Goal: Task Accomplishment & Management: Use online tool/utility

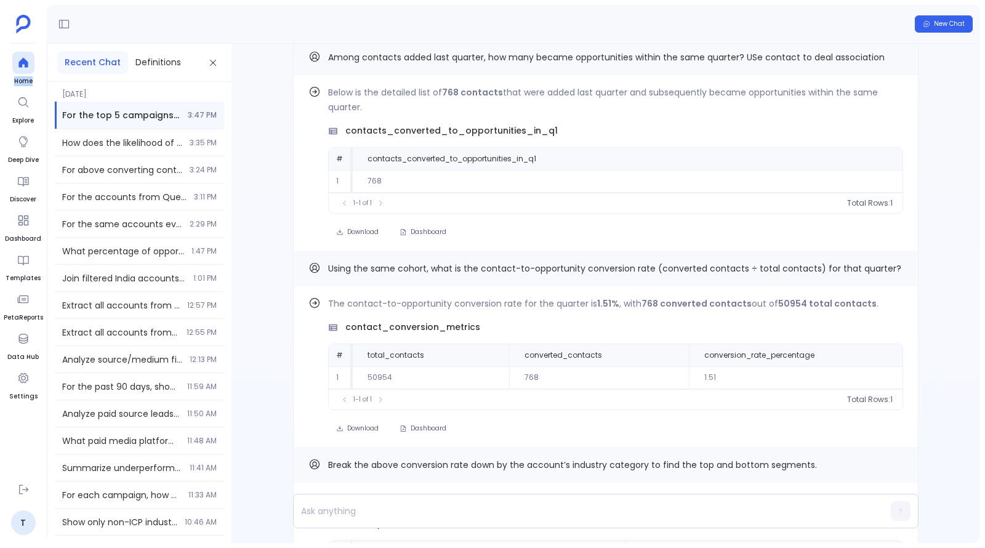
scroll to position [53, 0]
click at [964, 23] on span "New Chat" at bounding box center [948, 24] width 31 height 9
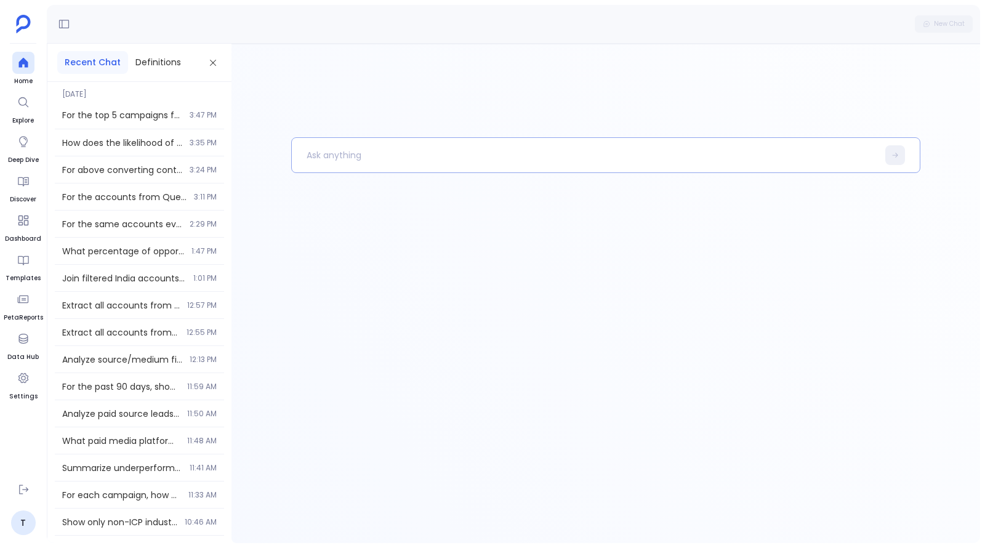
click at [471, 151] on p at bounding box center [584, 155] width 585 height 32
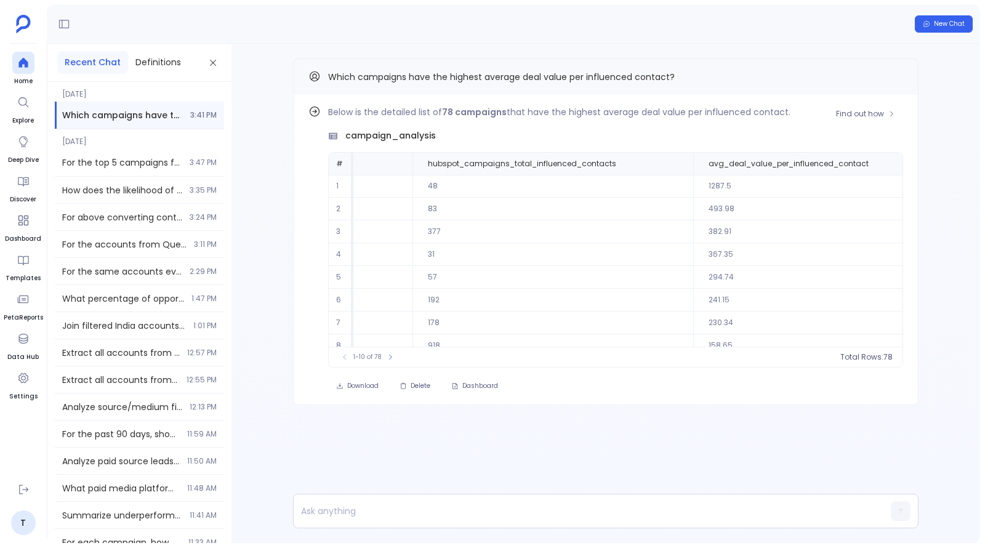
scroll to position [0, 459]
click at [882, 111] on span "Find out how" at bounding box center [860, 114] width 48 height 10
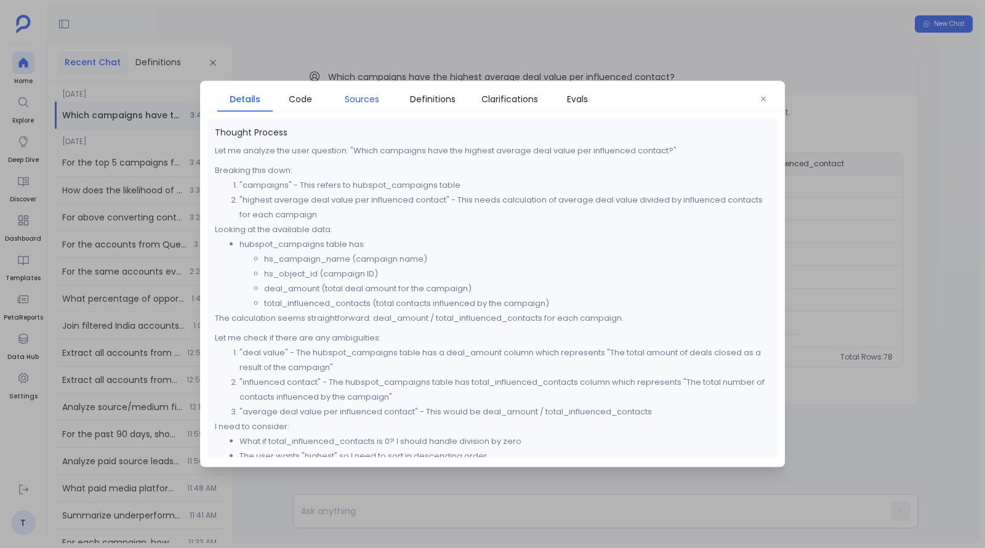
click at [371, 108] on link "Sources" at bounding box center [362, 99] width 68 height 26
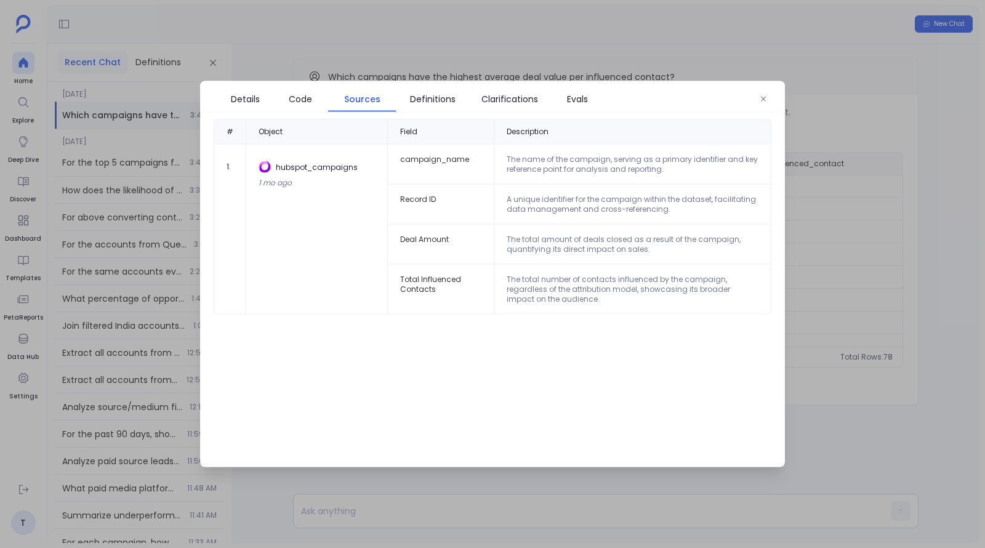
click at [905, 271] on div at bounding box center [492, 274] width 985 height 548
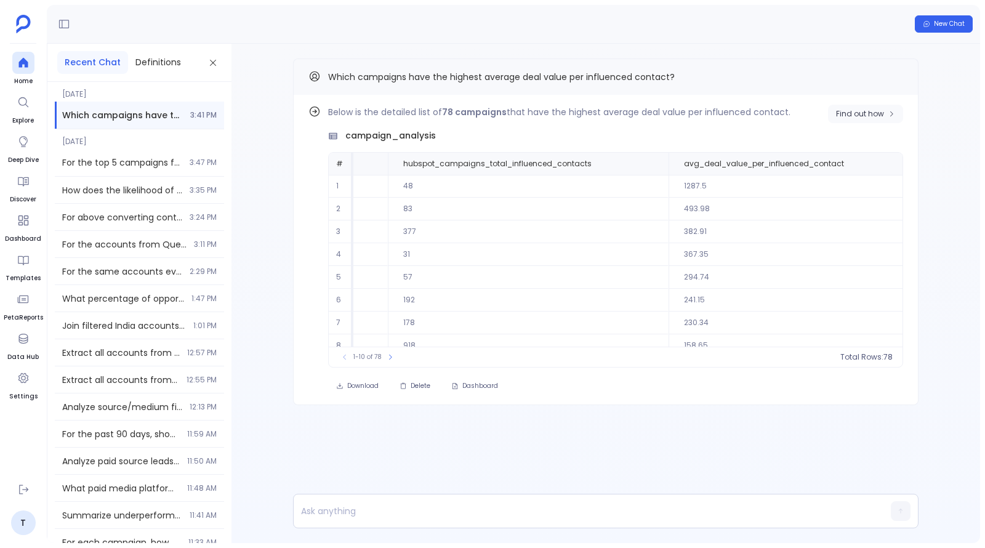
click at [842, 118] on button "Find out how" at bounding box center [865, 114] width 75 height 18
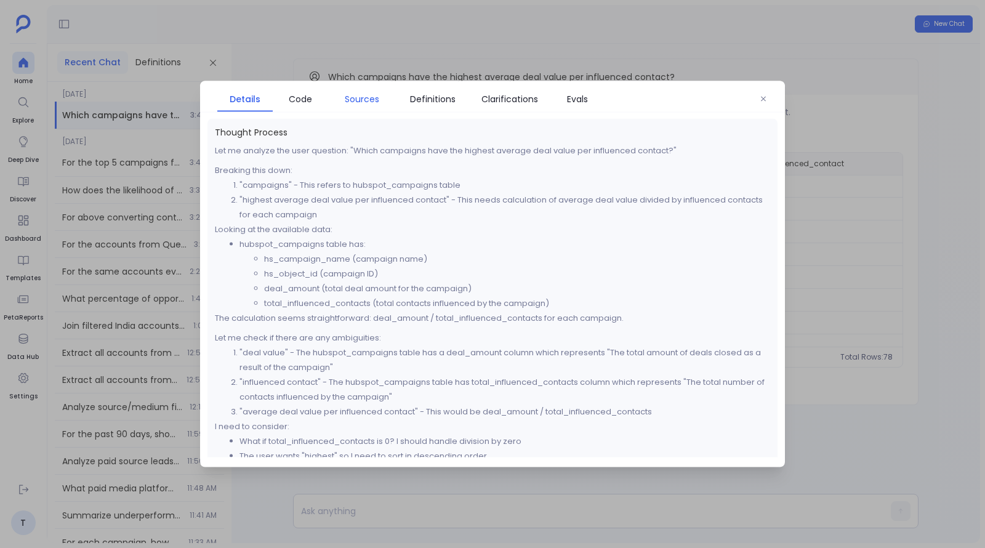
click at [370, 98] on span "Sources" at bounding box center [362, 99] width 34 height 14
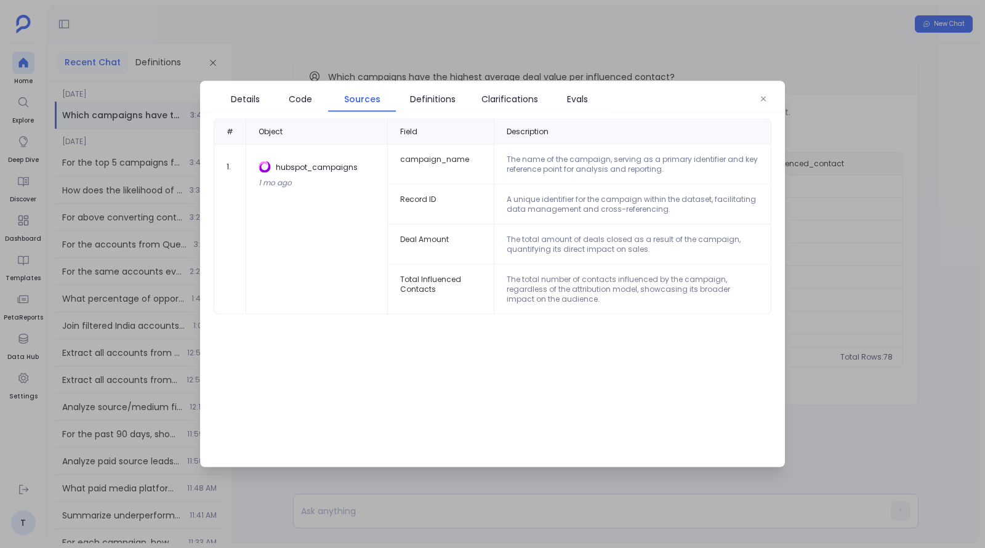
click at [943, 347] on div at bounding box center [492, 274] width 985 height 548
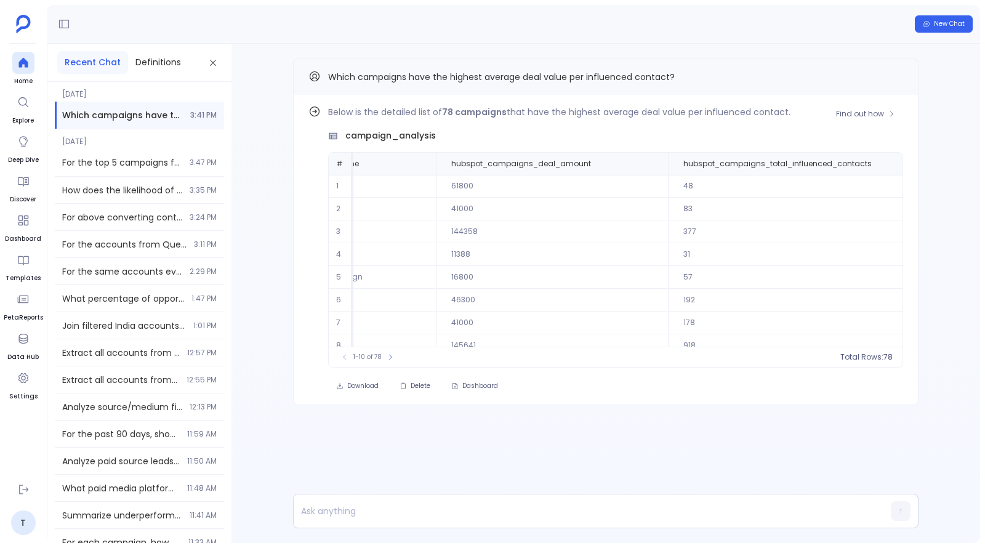
scroll to position [0, 0]
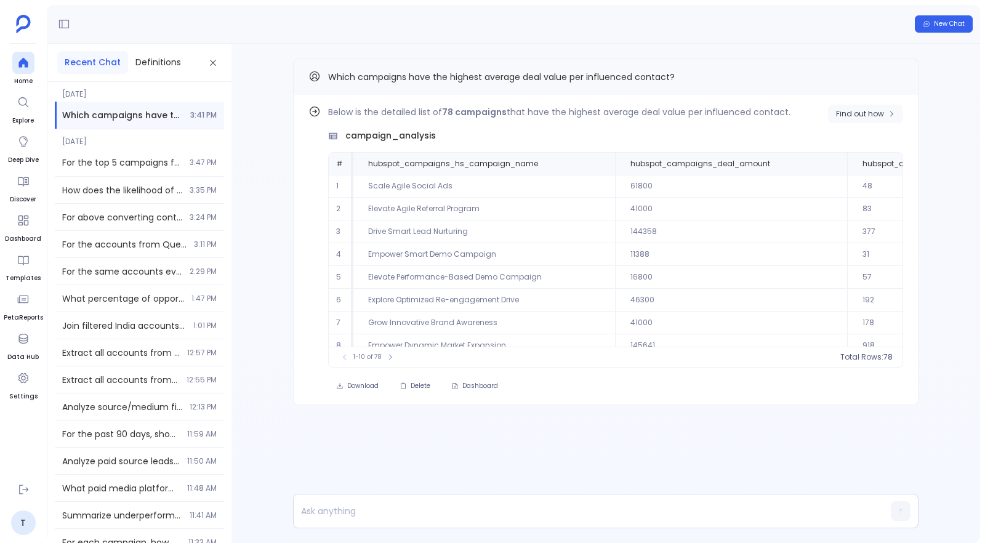
click at [884, 113] on span "Find out how" at bounding box center [865, 114] width 59 height 10
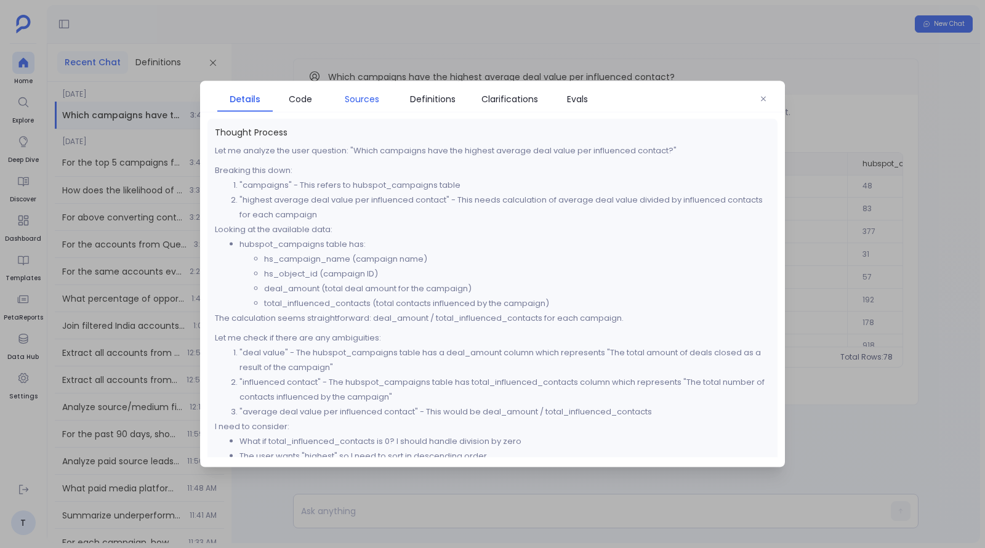
click at [379, 99] on span "Sources" at bounding box center [361, 99] width 55 height 14
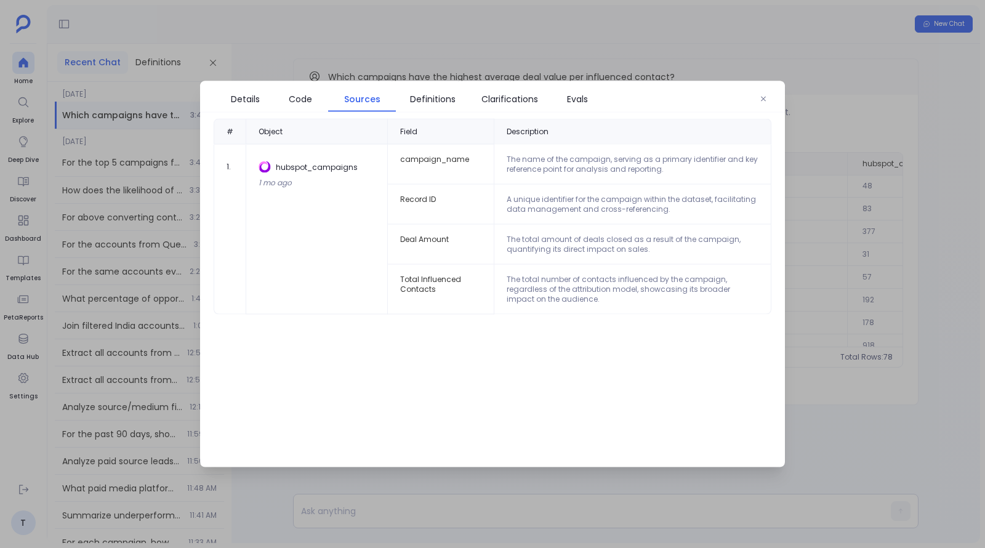
click at [885, 210] on div at bounding box center [492, 274] width 985 height 548
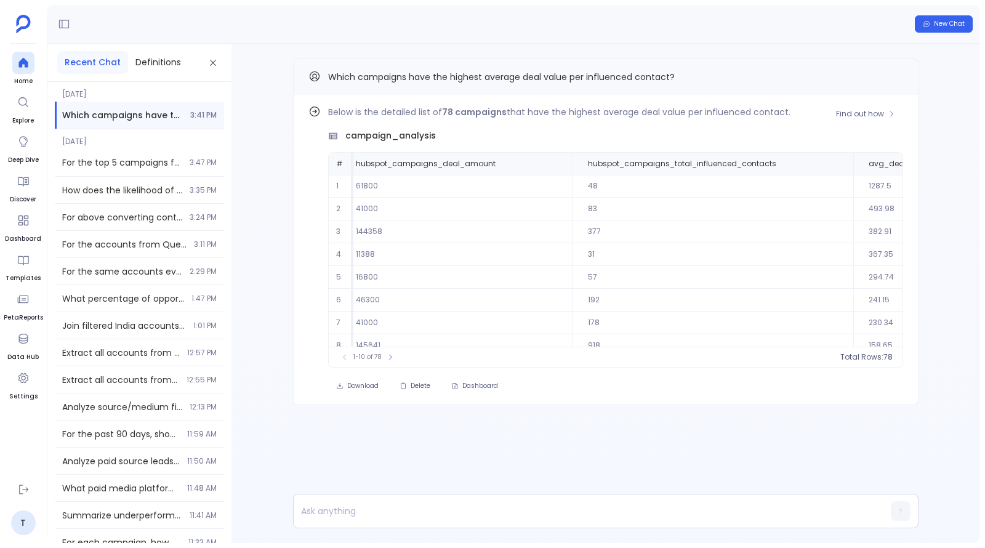
scroll to position [0, 459]
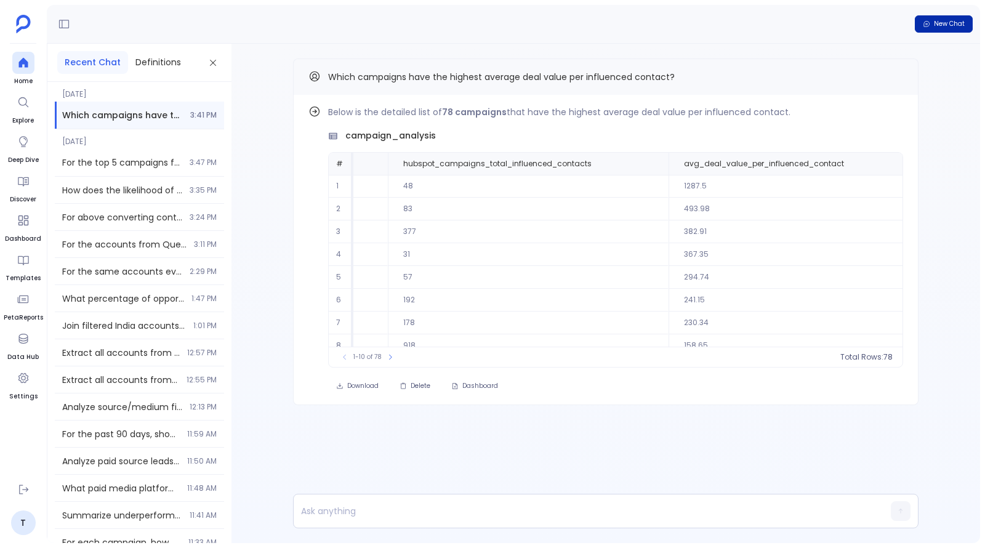
click at [960, 26] on span "New Chat" at bounding box center [948, 24] width 31 height 9
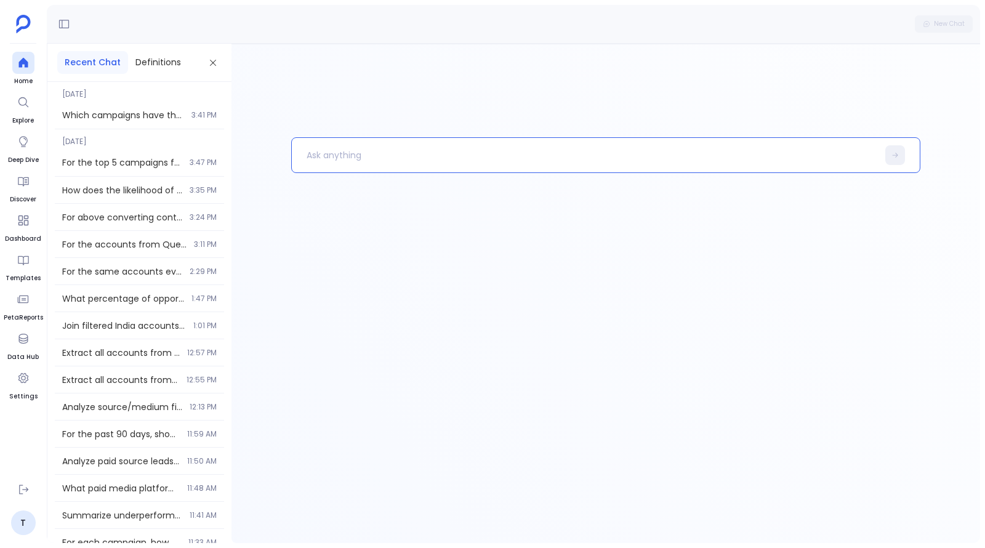
click at [521, 154] on p at bounding box center [584, 155] width 585 height 32
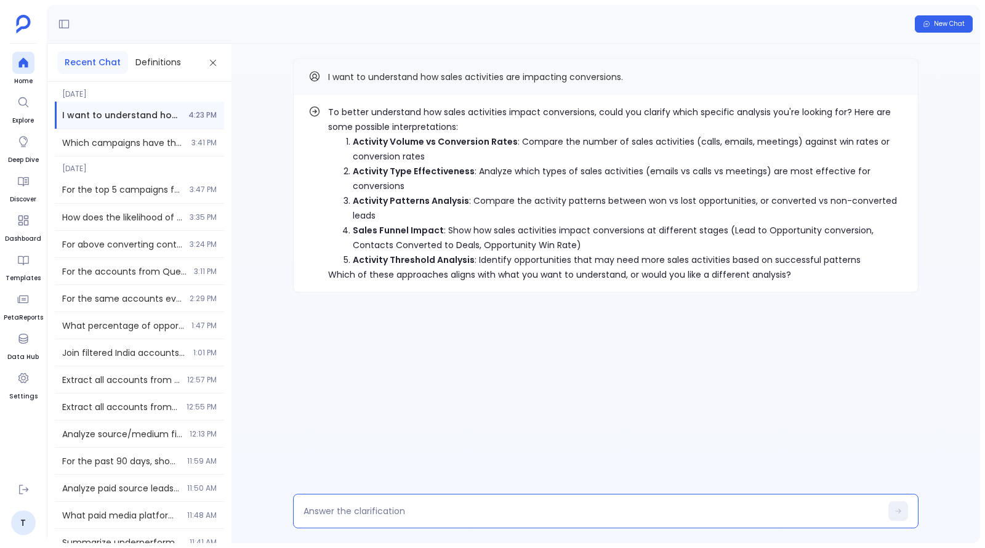
click at [426, 506] on textarea at bounding box center [591, 511] width 577 height 12
type textarea "4"
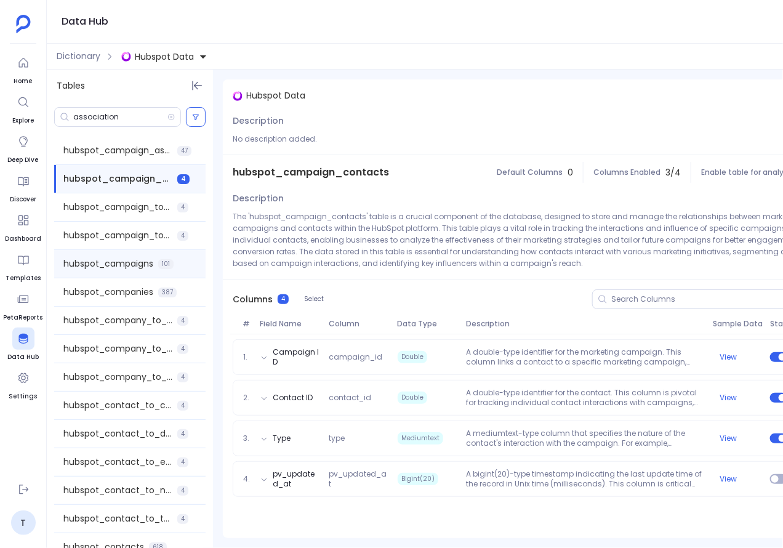
click at [127, 268] on span "hubspot_campaigns" at bounding box center [108, 263] width 90 height 13
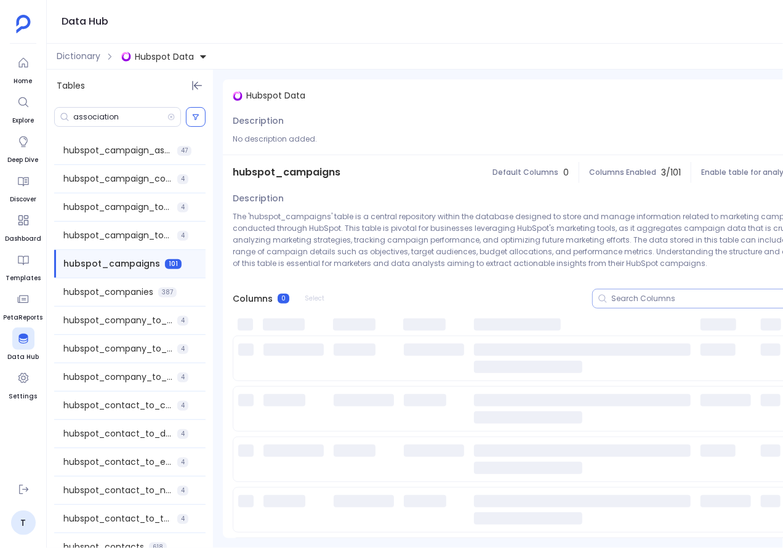
click at [662, 295] on input at bounding box center [699, 299] width 177 height 10
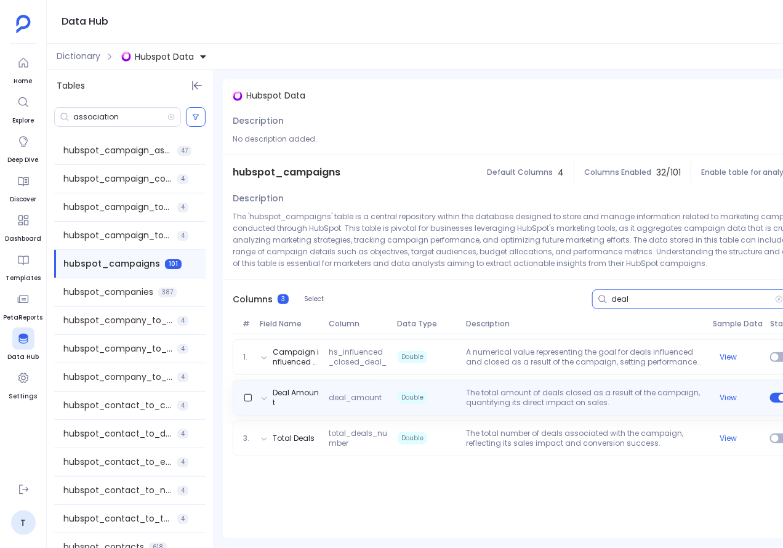
type input "deal"
click at [343, 399] on span "deal_amount" at bounding box center [358, 398] width 69 height 10
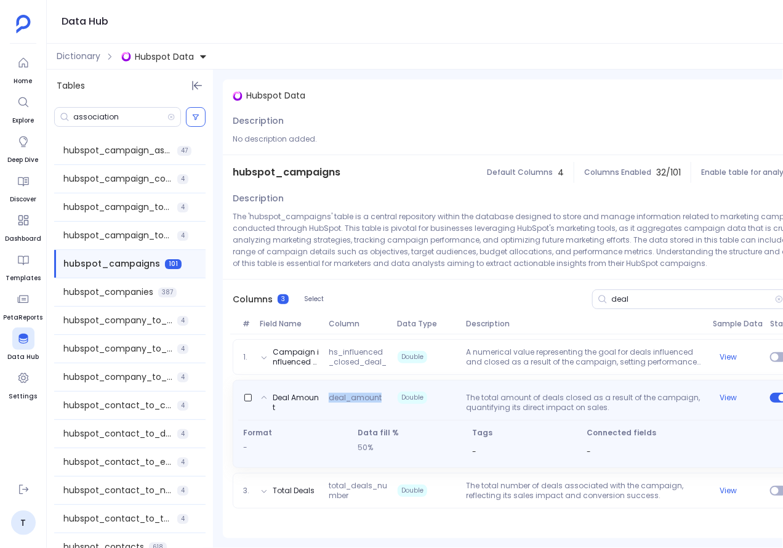
click at [343, 399] on span "deal_amount" at bounding box center [358, 403] width 69 height 20
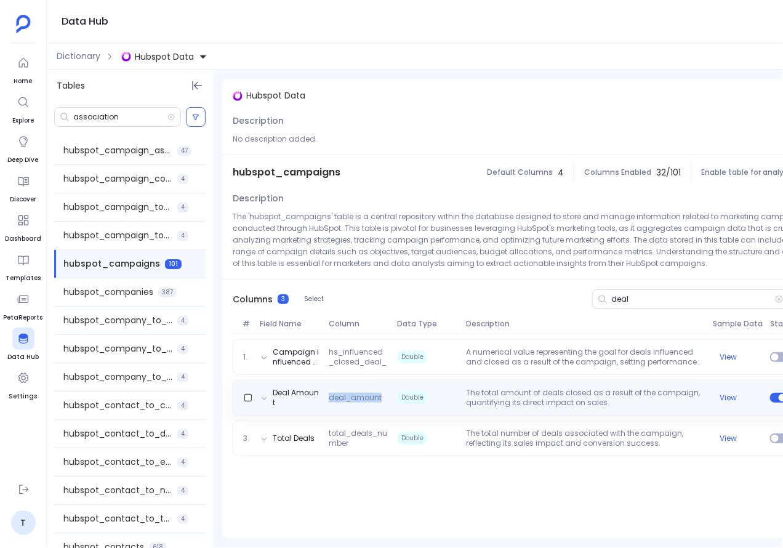
copy span "deal_amount"
